Goal: Navigation & Orientation: Find specific page/section

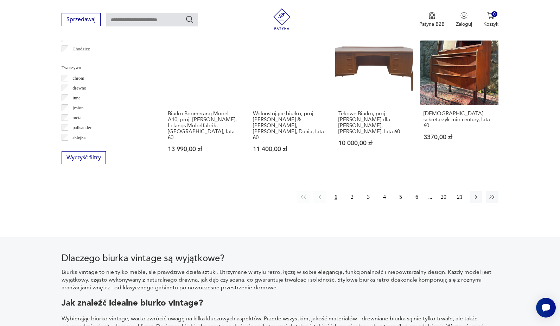
scroll to position [739, 0]
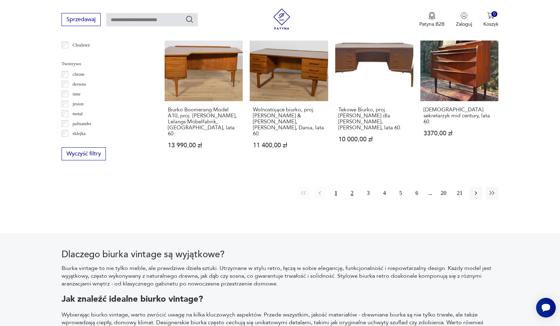
click at [356, 187] on button "2" at bounding box center [352, 193] width 13 height 13
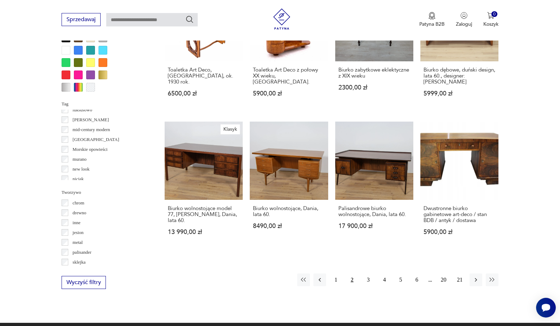
scroll to position [611, 0]
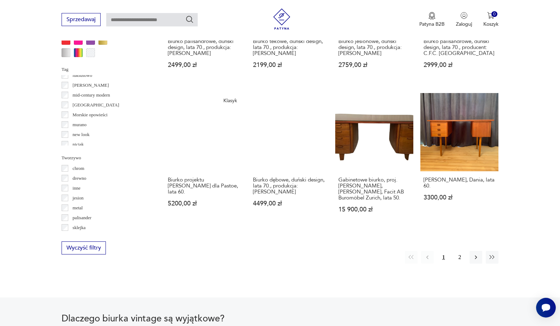
scroll to position [698, 0]
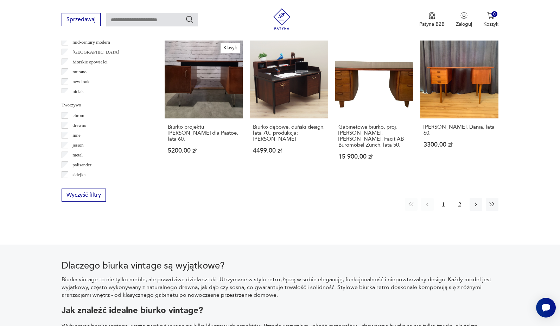
click at [459, 209] on button "2" at bounding box center [460, 204] width 13 height 13
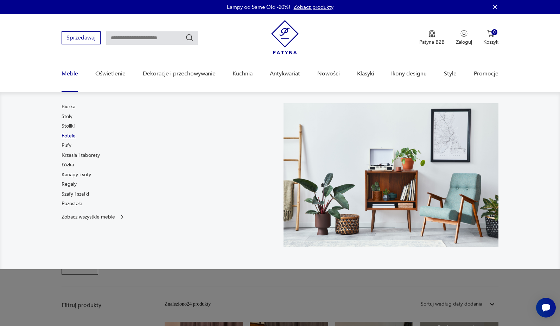
click at [71, 137] on link "Fotele" at bounding box center [69, 135] width 14 height 7
click at [70, 142] on link "Pufy" at bounding box center [67, 145] width 10 height 7
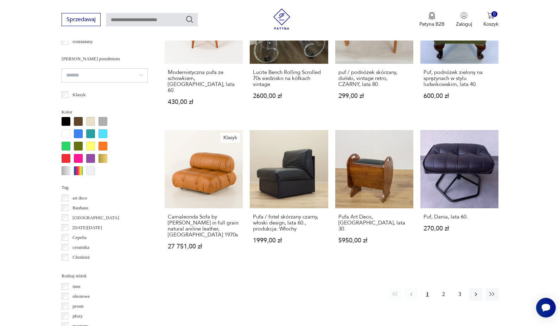
scroll to position [616, 0]
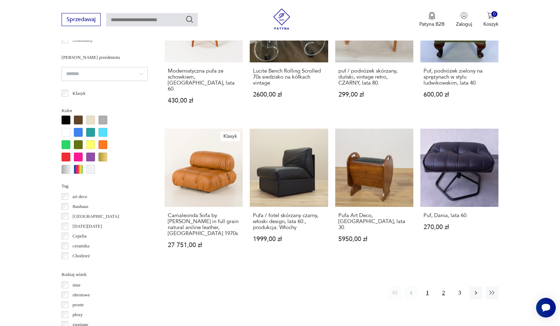
click at [444, 286] on button "2" at bounding box center [444, 292] width 13 height 13
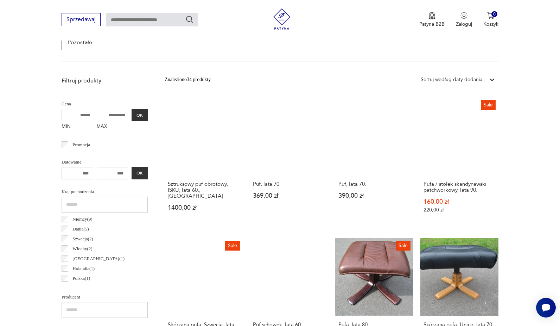
scroll to position [222, 0]
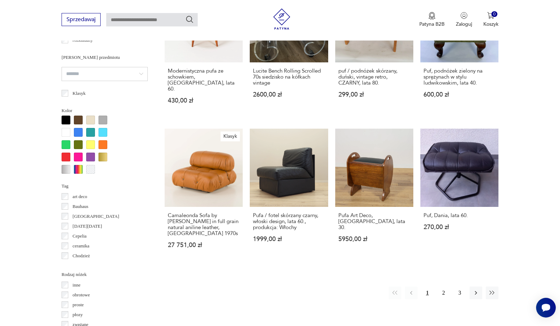
scroll to position [658, 0]
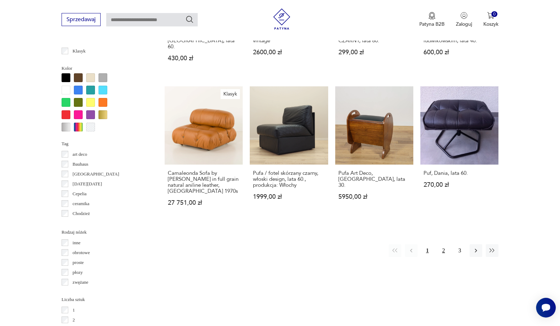
click at [445, 244] on button "2" at bounding box center [444, 250] width 13 height 13
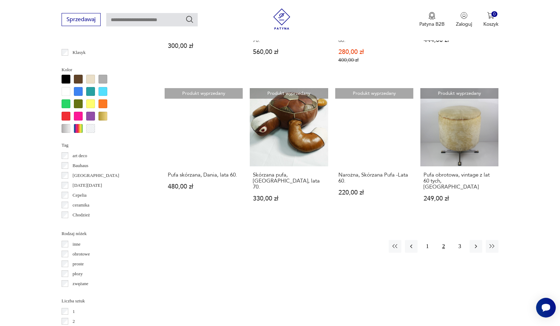
scroll to position [659, 0]
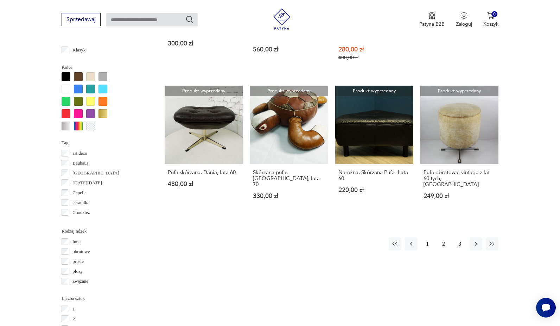
click at [462, 246] on button "3" at bounding box center [460, 243] width 13 height 13
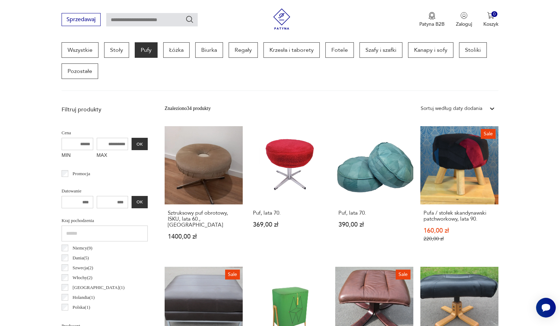
scroll to position [187, 0]
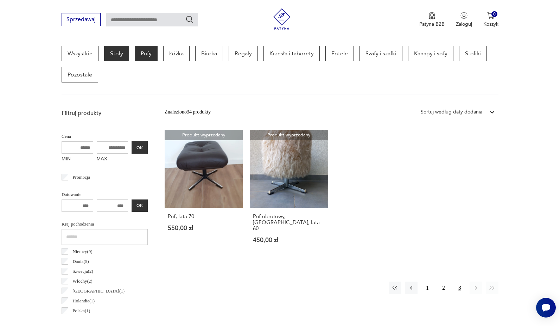
click at [112, 56] on p "Stoły" at bounding box center [116, 53] width 25 height 15
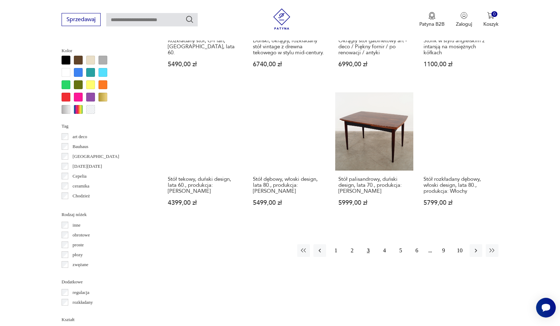
scroll to position [645, 0]
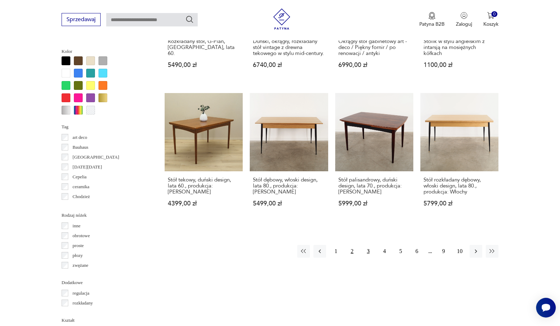
click at [352, 257] on button "2" at bounding box center [352, 251] width 13 height 13
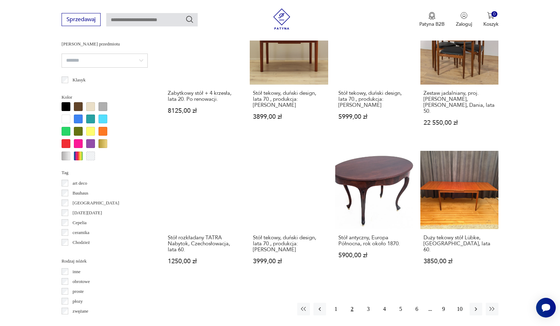
scroll to position [599, 0]
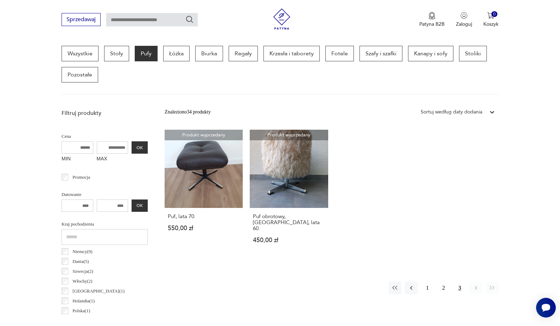
scroll to position [44, 0]
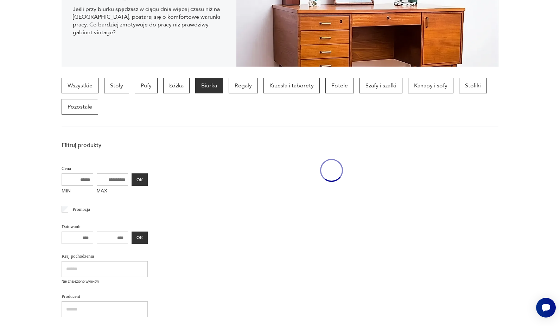
scroll to position [187, 0]
